Goal: Find specific page/section: Find specific page/section

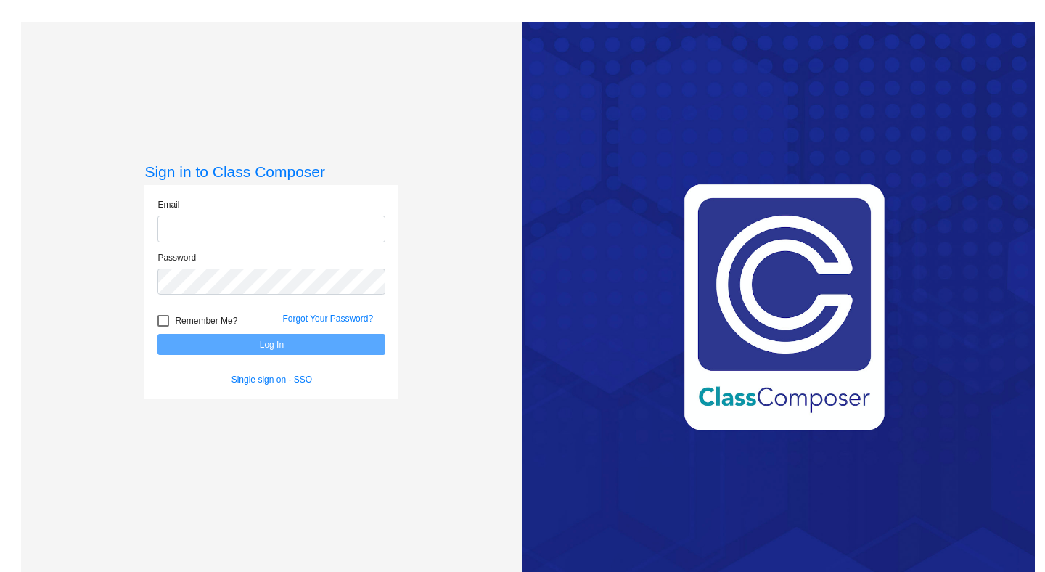
type input "harnoor@classcomposer.com"
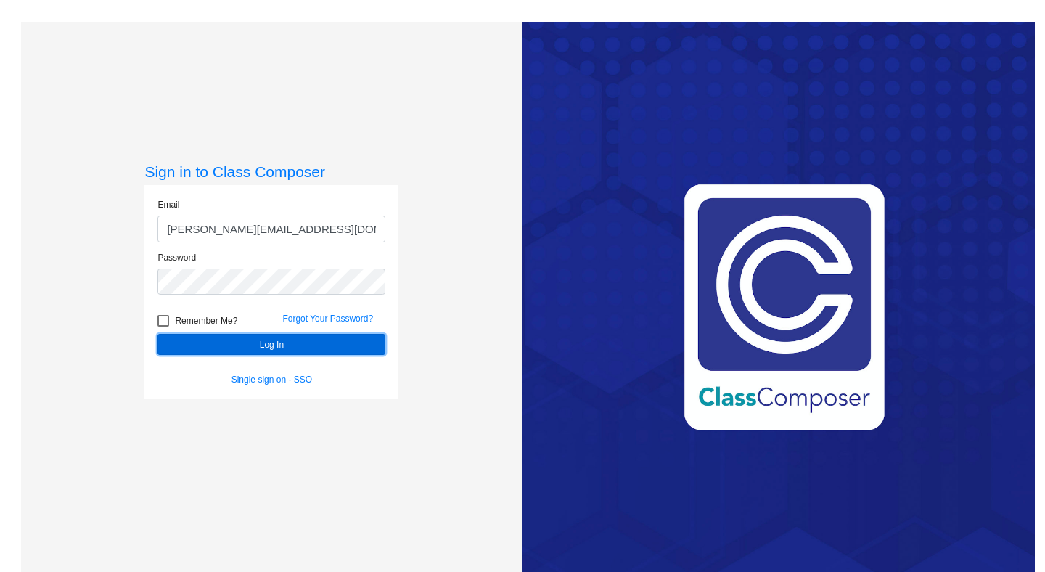
click at [219, 347] on button "Log In" at bounding box center [272, 344] width 228 height 21
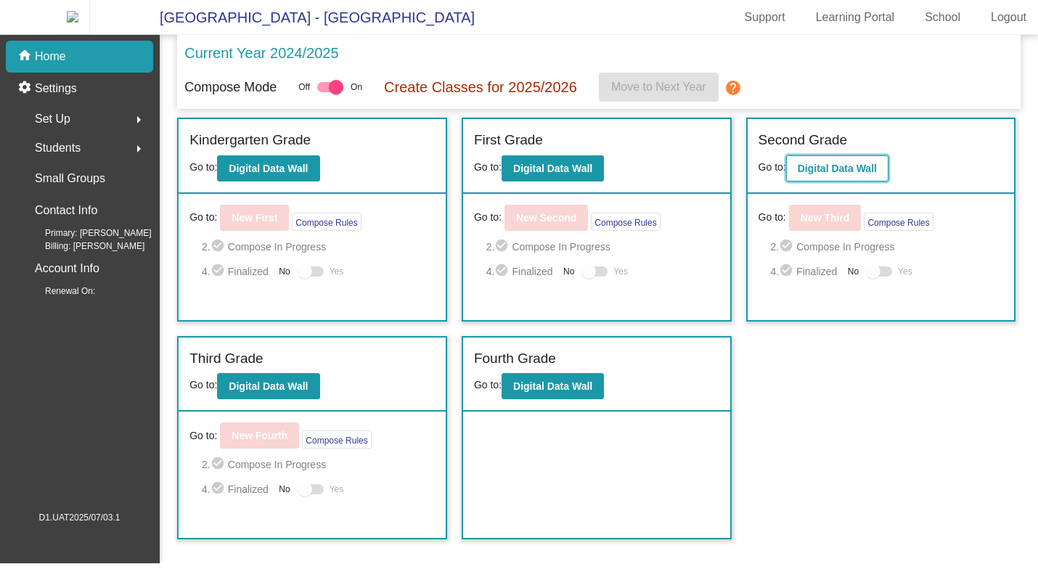
click at [861, 181] on button "Digital Data Wall" at bounding box center [837, 168] width 102 height 26
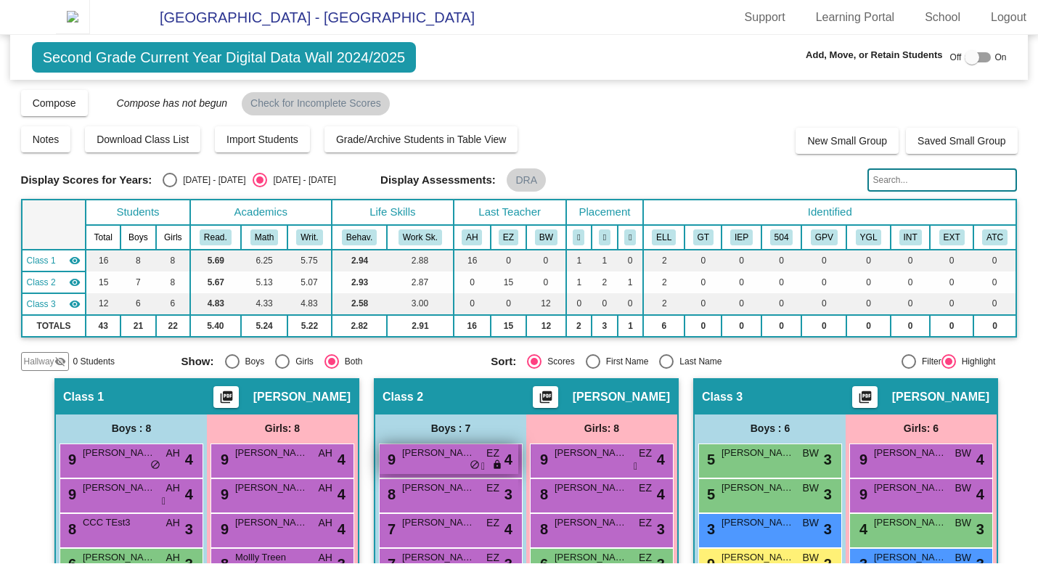
click at [462, 460] on span "Andy Mann" at bounding box center [438, 453] width 73 height 15
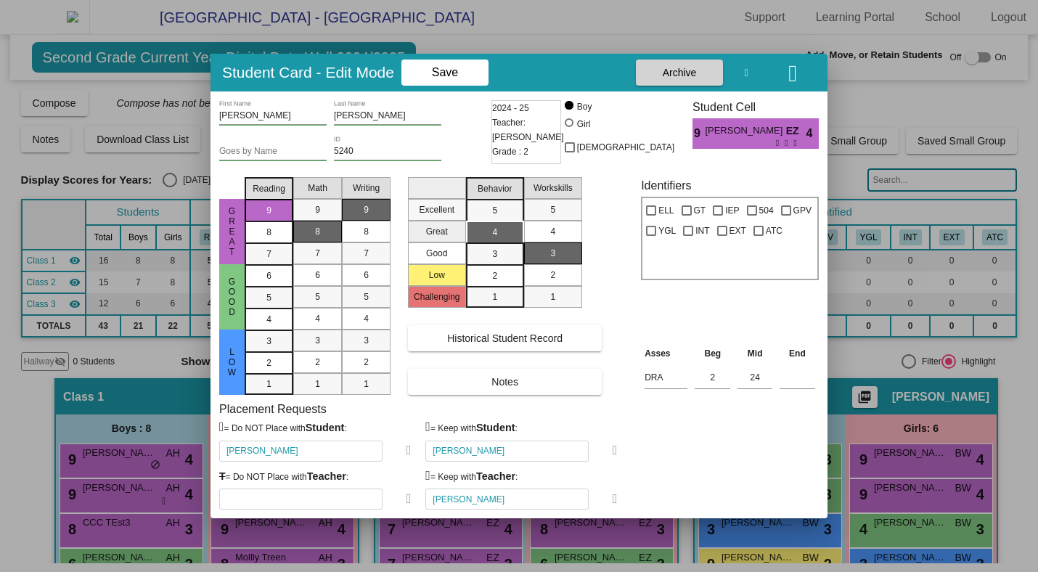
click at [797, 75] on icon "button" at bounding box center [792, 73] width 9 height 23
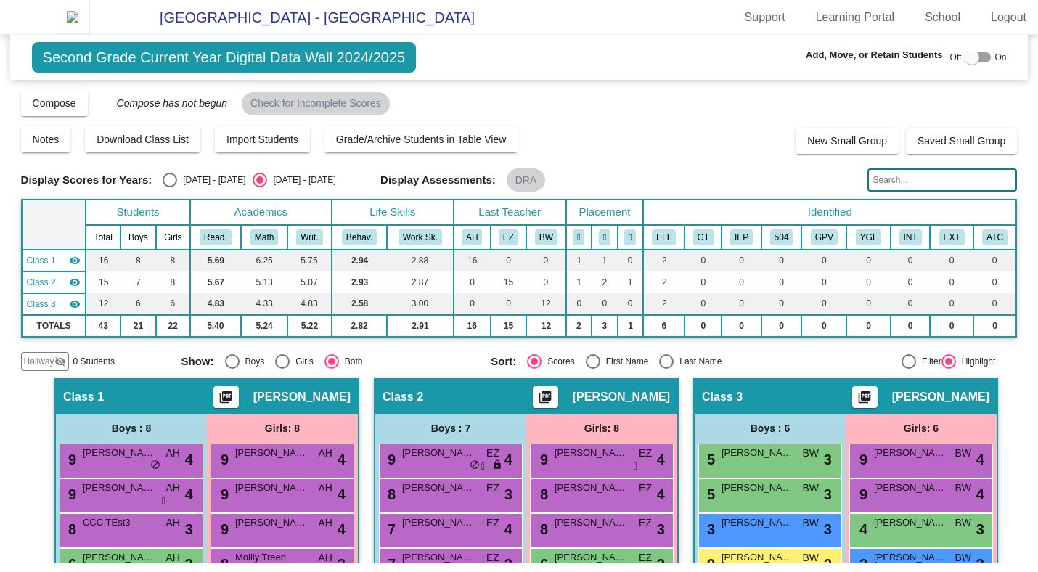
click at [90, 34] on img at bounding box center [73, 17] width 34 height 34
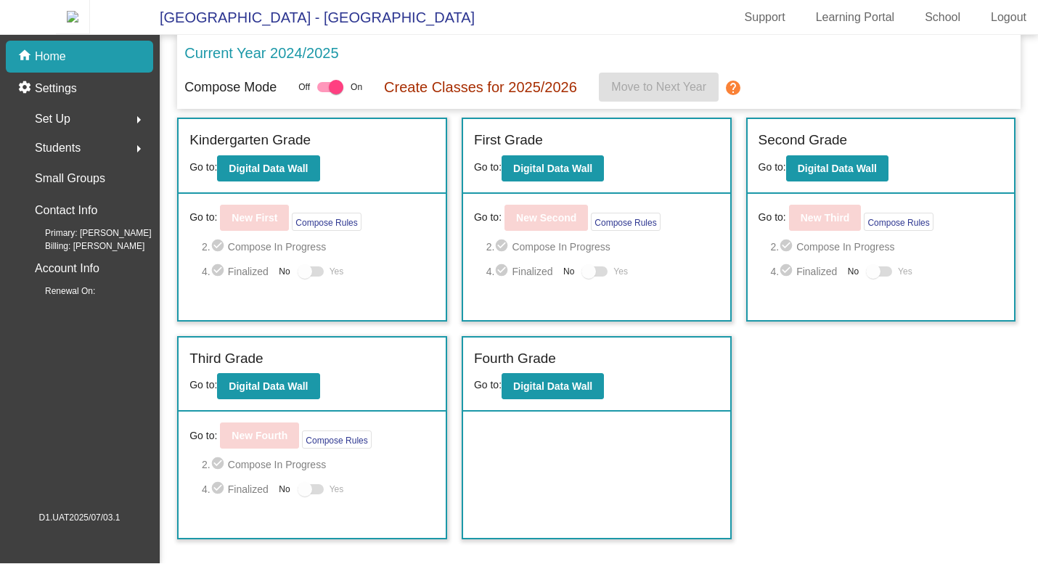
click at [139, 128] on mat-icon "arrow_right" at bounding box center [138, 119] width 17 height 17
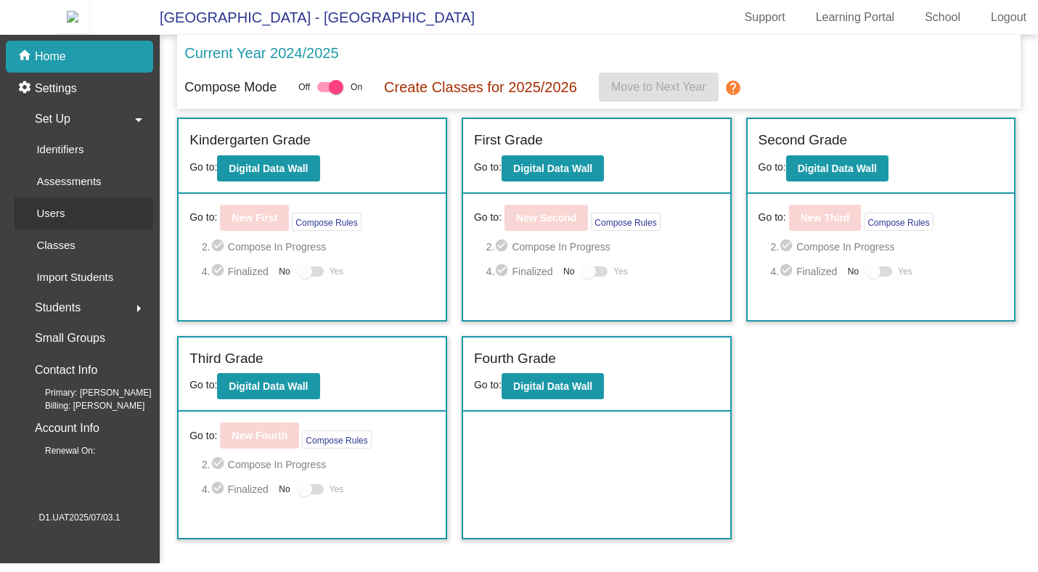
click at [83, 216] on link "Users" at bounding box center [84, 213] width 139 height 32
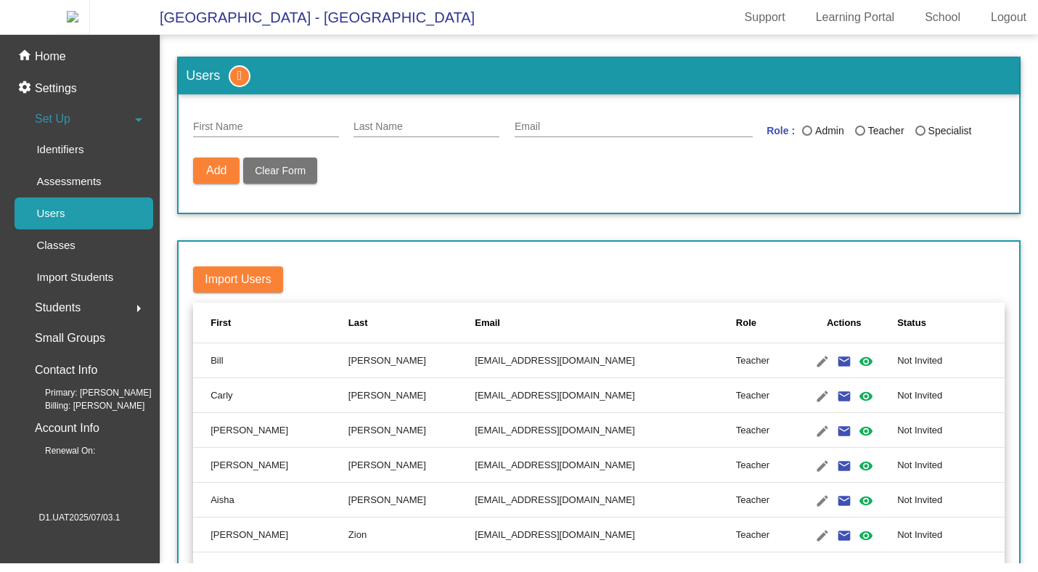
scroll to position [66, 0]
